Goal: Find specific page/section: Find specific page/section

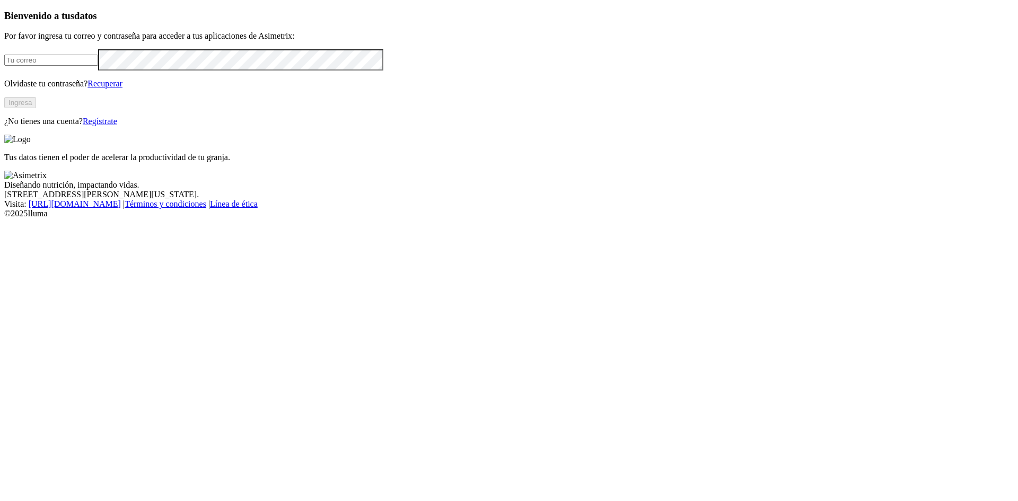
type input "[EMAIL_ADDRESS][DOMAIN_NAME]"
drag, startPoint x: 208, startPoint y: 251, endPoint x: 224, endPoint y: 289, distance: 42.0
click at [218, 126] on div "Bienvenido a tus datos Por favor ingresa tu correo y contraseña para acceder a …" at bounding box center [508, 68] width 1009 height 116
click at [36, 108] on button "Ingresa" at bounding box center [20, 102] width 32 height 11
